Goal: Task Accomplishment & Management: Complete application form

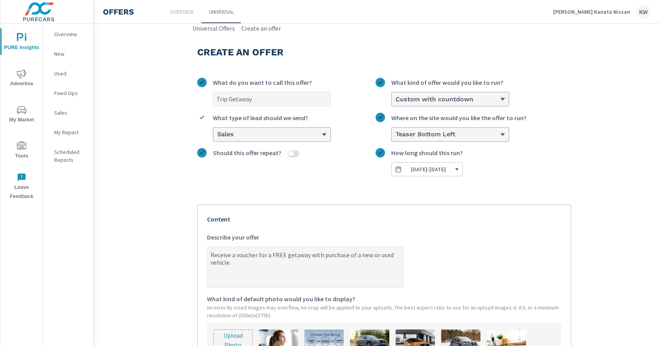
scroll to position [79, 0]
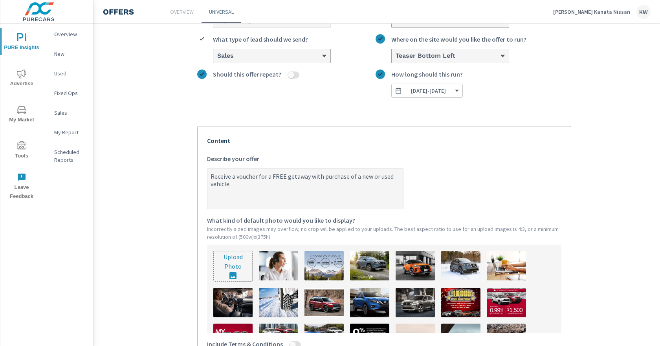
click at [231, 268] on input "file" at bounding box center [233, 266] width 39 height 30
type input "C:\fakepath\NEW Onsite offer.png"
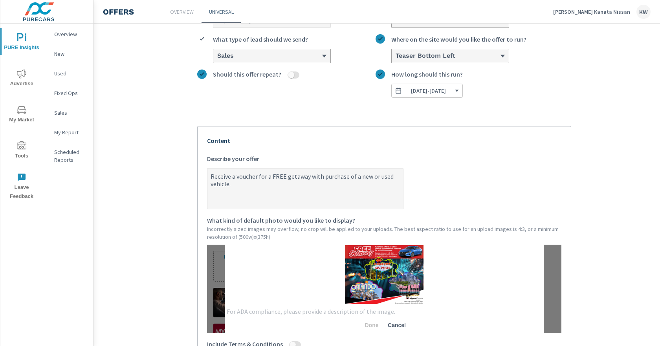
click at [275, 311] on textarea at bounding box center [384, 311] width 315 height 7
type textarea "S"
type textarea "Trip"
click at [362, 325] on span "Done" at bounding box center [371, 325] width 19 height 7
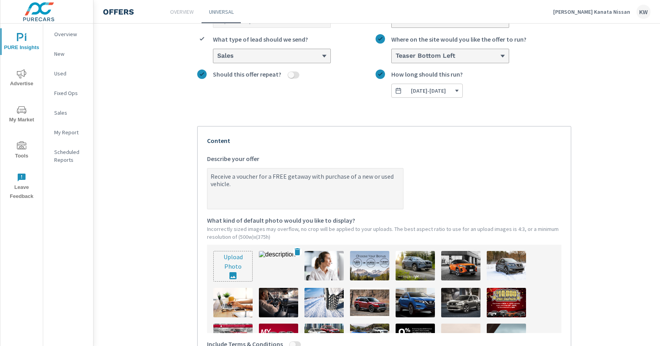
click at [270, 268] on img at bounding box center [278, 265] width 39 height 29
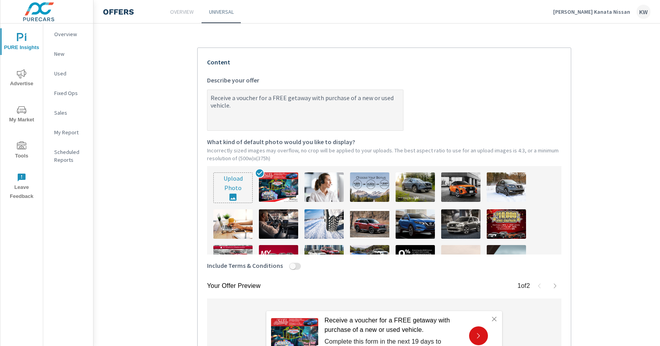
scroll to position [236, 0]
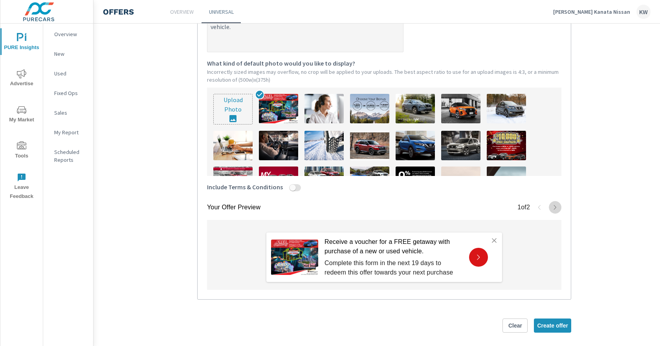
click at [551, 209] on button "button" at bounding box center [555, 207] width 13 height 13
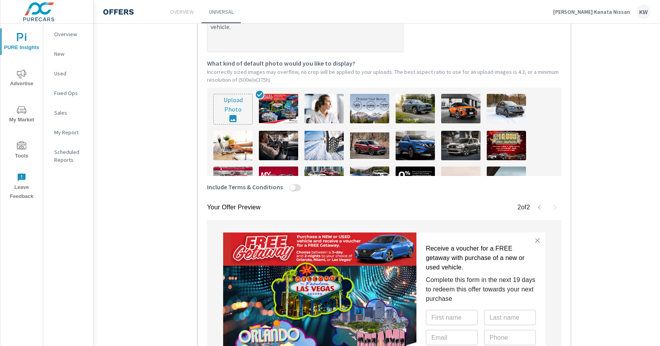
click at [535, 209] on button "button" at bounding box center [539, 207] width 13 height 13
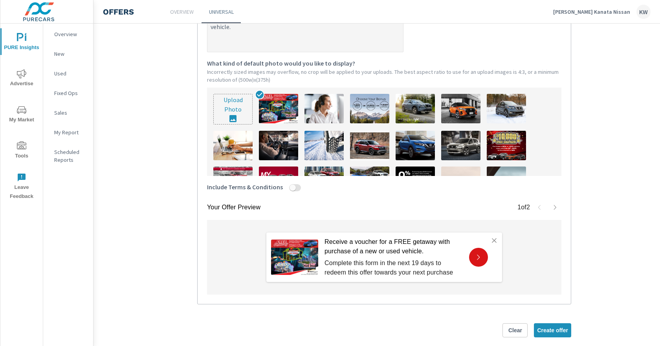
click at [289, 189] on input "Include Terms & Conditions" at bounding box center [292, 187] width 19 height 7
checkbox input "true"
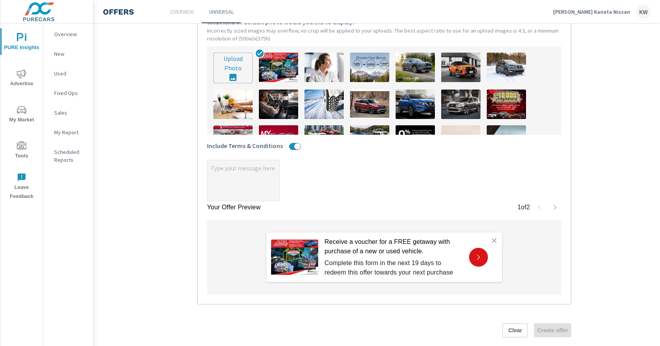
scroll to position [277, 0]
type textarea "x"
click at [239, 171] on textarea "x" at bounding box center [243, 181] width 72 height 39
type textarea "*"
type textarea "x"
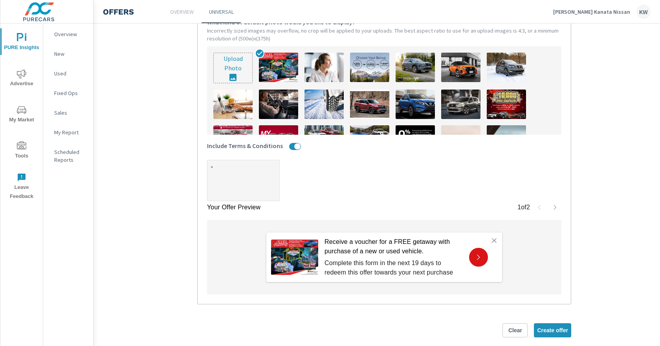
type textarea "*S"
type textarea "x"
type textarea "*So"
type textarea "x"
type textarea "*Som"
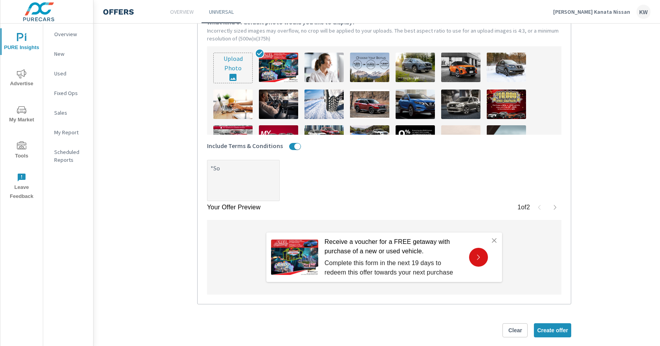
type textarea "x"
type textarea "*Some"
type textarea "x"
type textarea "*Some"
type textarea "x"
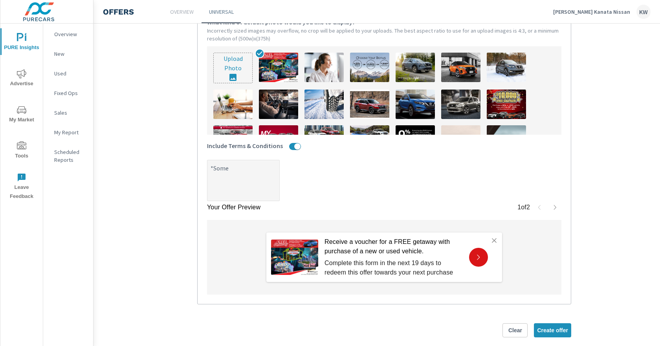
type textarea "*Some c"
type textarea "x"
type textarea "*Some co"
type textarea "x"
type textarea "*Some con"
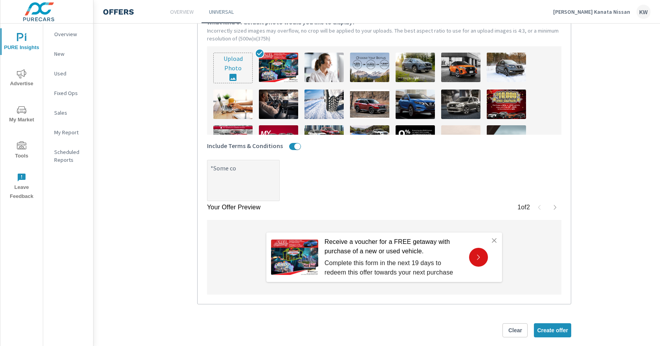
type textarea "x"
type textarea "*Some cons"
type textarea "x"
type textarea "*Some consi"
type textarea "x"
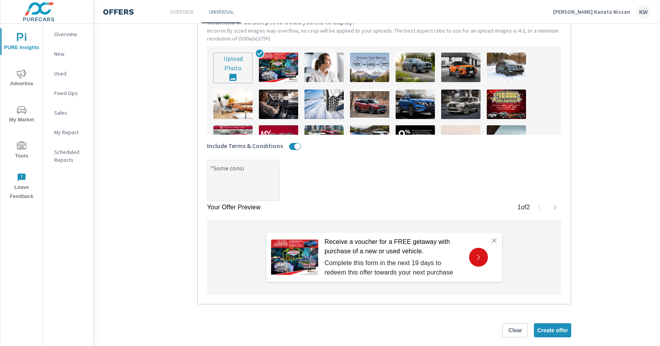
type textarea "*Some consit"
type textarea "x"
type textarea "*Some consiti"
type textarea "x"
type textarea "*Some consitio"
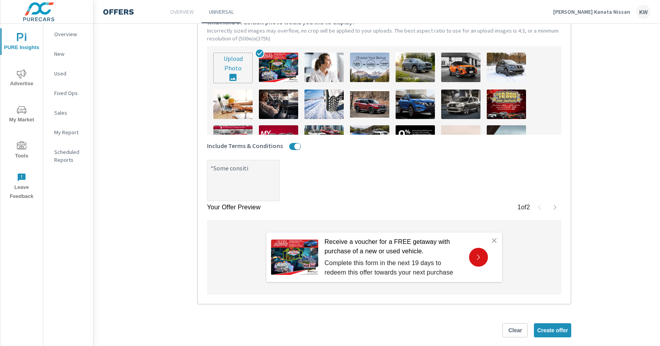
type textarea "x"
type textarea "*Some consition"
type textarea "x"
type textarea "*Some consitions"
type textarea "x"
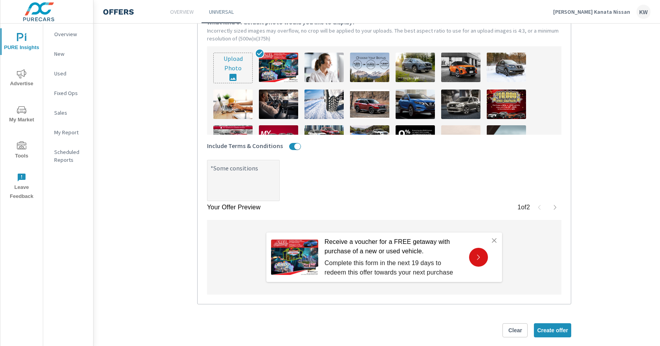
type textarea "*Some consitions"
type textarea "x"
type textarea "*Some consitions m"
type textarea "x"
type textarea "*Some consitions ma"
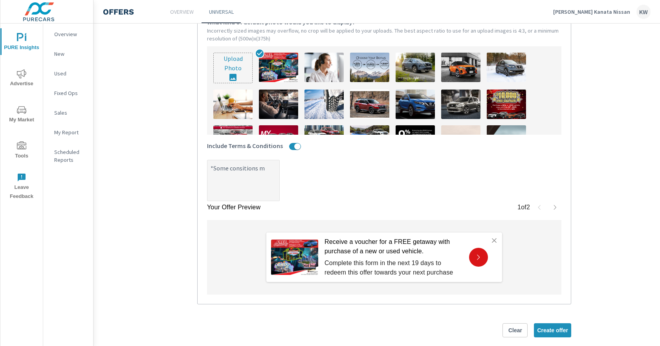
type textarea "x"
type textarea "*Some consitions may"
type textarea "x"
type textarea "*Some consitions may"
type textarea "x"
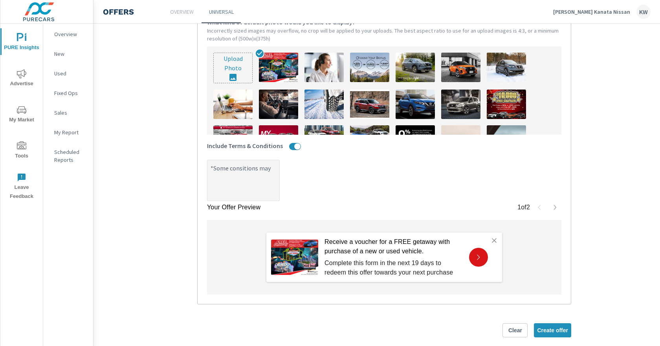
type textarea "*Some consitions may a"
type textarea "x"
type textarea "*Some consitions may ap"
type textarea "x"
type textarea "*Some consitions may app"
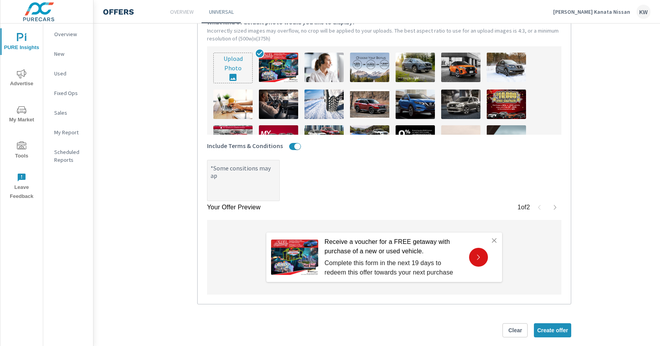
type textarea "x"
type textarea "*Some consitions may appl"
type textarea "x"
type textarea "*Some consitions may apply"
type textarea "x"
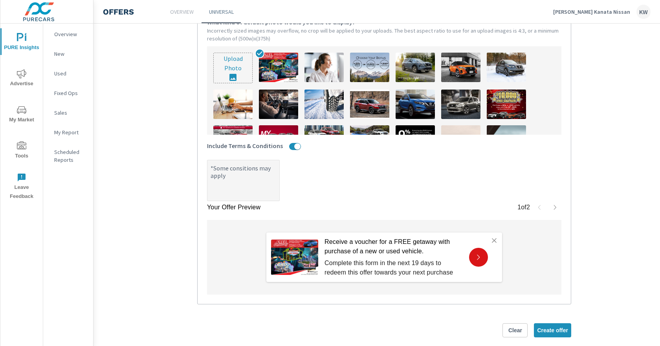
type textarea "*Some consitions may apply."
type textarea "x"
type textarea "*Some consitions may apply."
type textarea "x"
type textarea "*Some consitions may apply. S"
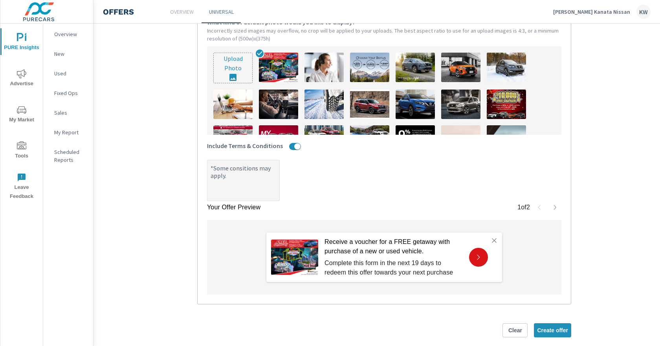
type textarea "x"
type textarea "*Some consitions may apply. Se"
type textarea "x"
type textarea "*Some consitions may apply. See"
type textarea "x"
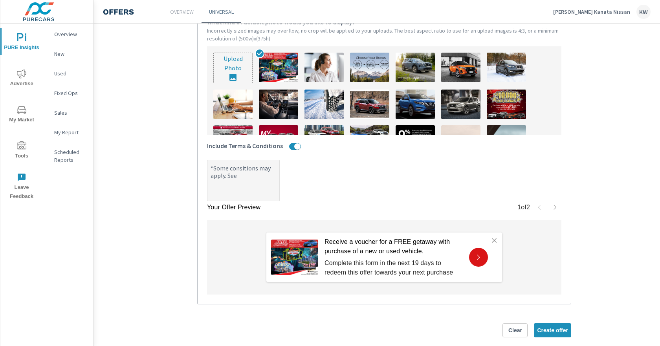
type textarea "*Some consitions may apply. See"
type textarea "x"
type textarea "*Some consitions may apply. See d"
type textarea "x"
type textarea "*Some consitions may apply. See de"
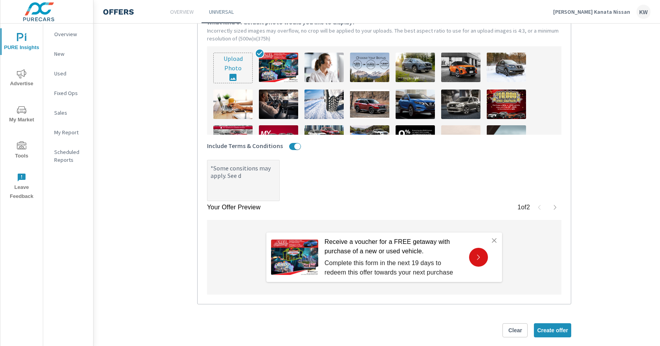
type textarea "x"
type textarea "*Some consitions may apply. See dea"
type textarea "x"
type textarea "*Some consitions may apply. See deal"
type textarea "x"
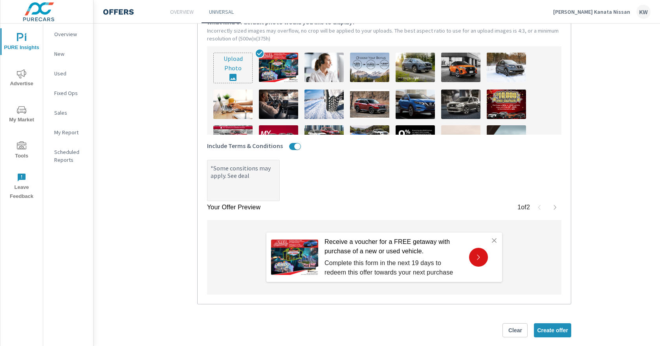
type textarea "*Some consitions may apply. See deale"
type textarea "x"
type textarea "*Some consitions may apply. See dealer"
type textarea "x"
type textarea "*Some consitions may apply. See dealer"
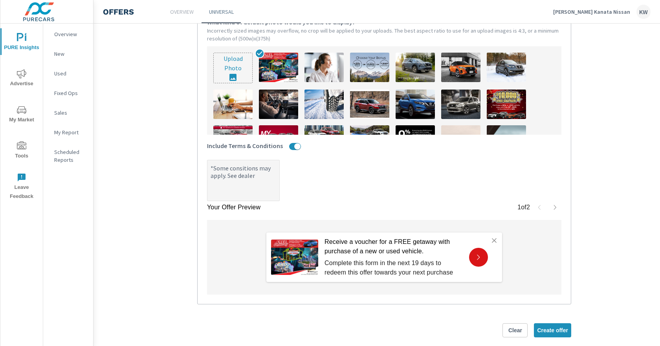
type textarea "x"
type textarea "*Some consitions may apply. See dealer f"
type textarea "x"
type textarea "*Some consitions may apply. See dealer fo"
type textarea "x"
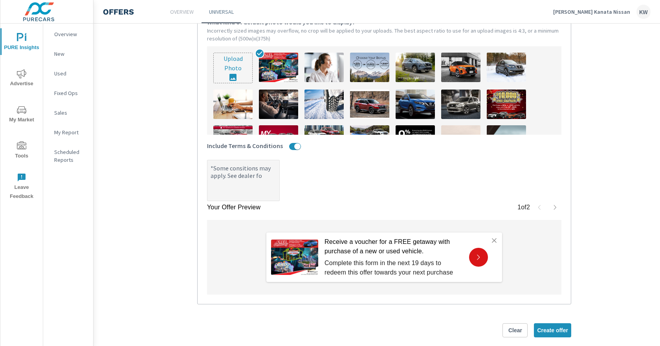
type textarea "*Some consitions may apply. See dealer for"
type textarea "x"
type textarea "*Some consitions may apply. See dealer for"
type textarea "x"
type textarea "*Some consitions may apply. See dealer for d"
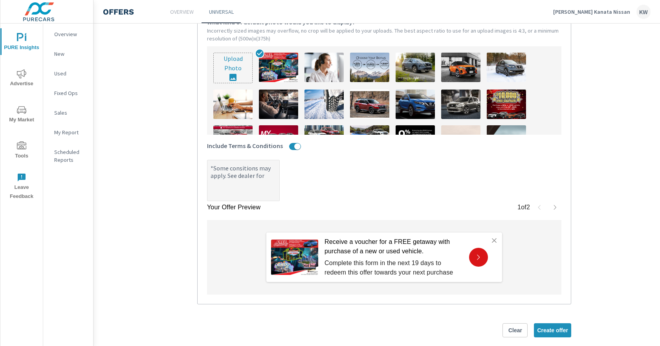
type textarea "x"
type textarea "*Some consitions may apply. See dealer for de"
type textarea "x"
type textarea "*Some consitions may apply. See dealer for det"
type textarea "x"
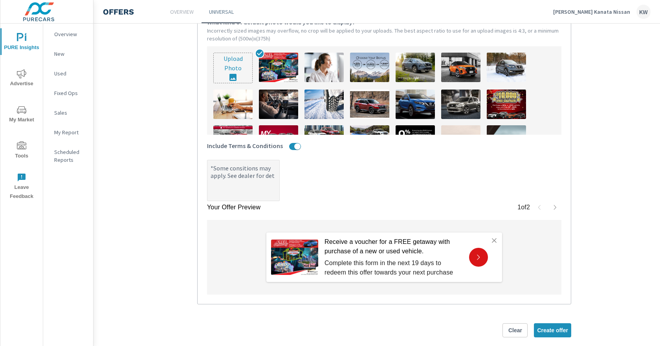
type textarea "*Some consitions may apply. See dealer for deta"
type textarea "x"
type textarea "*Some consitions may apply. See dealer for detai"
type textarea "x"
type textarea "*Some consitions may apply. See dealer for detail"
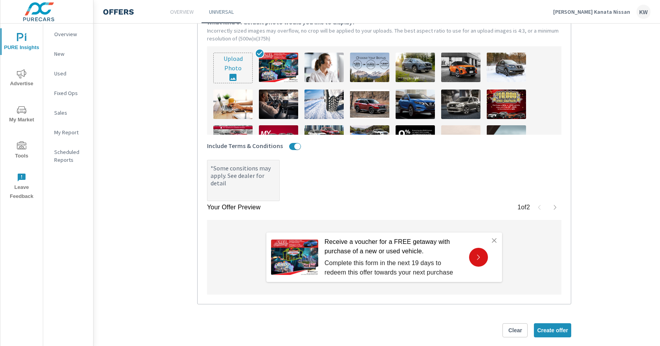
type textarea "x"
type textarea "*Some consitions may apply. See dealer for details"
type textarea "x"
type textarea "*Some consitions may apply. See dealer for details."
type textarea "x"
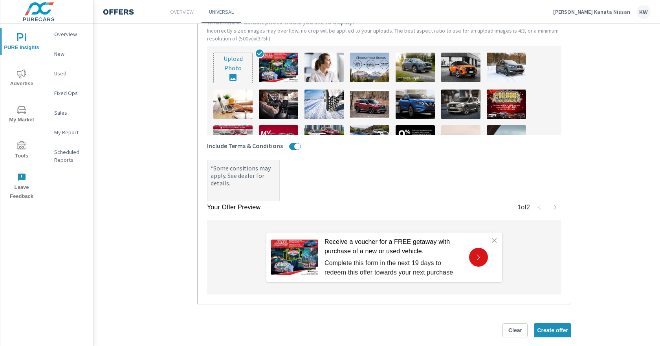
click at [235, 185] on textarea "*Some consitions may apply. See dealer for details." at bounding box center [243, 181] width 72 height 39
type textarea "*Some consitions may apply. See dealer for details."
type textarea "x"
type textarea "*Some consitions may apply. See dealer for f details."
type textarea "x"
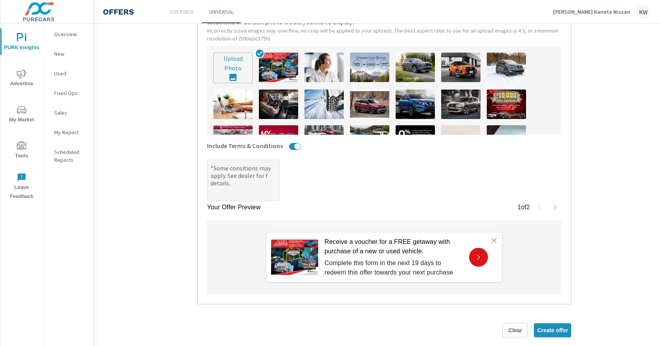
type textarea "*Some consitions may apply. See dealer for fu details."
type textarea "x"
type textarea "*Some consitions may apply. See dealer for ful details."
type textarea "x"
type textarea "*Some consitions may apply. See dealer for full details."
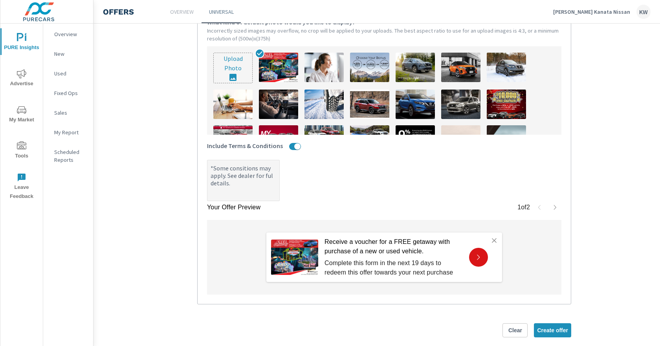
type textarea "x"
type textarea "*Some consitions may apply. See dealer for full details."
click at [592, 226] on section "Create an offer Trip Getaway What do you want to call this offer? Custom with c…" at bounding box center [385, 56] width 582 height 600
click at [557, 334] on span "Create offer" at bounding box center [552, 330] width 31 height 7
type textarea "x"
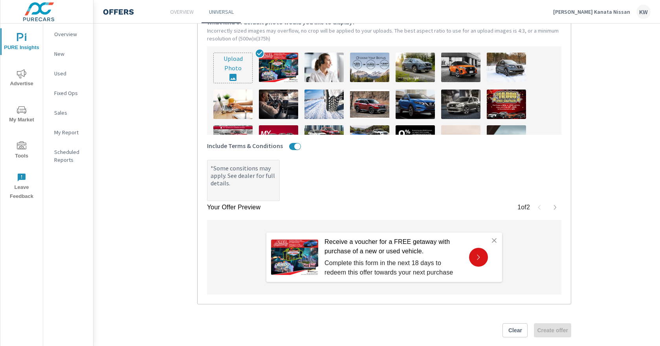
scroll to position [293, 0]
